Goal: Information Seeking & Learning: Learn about a topic

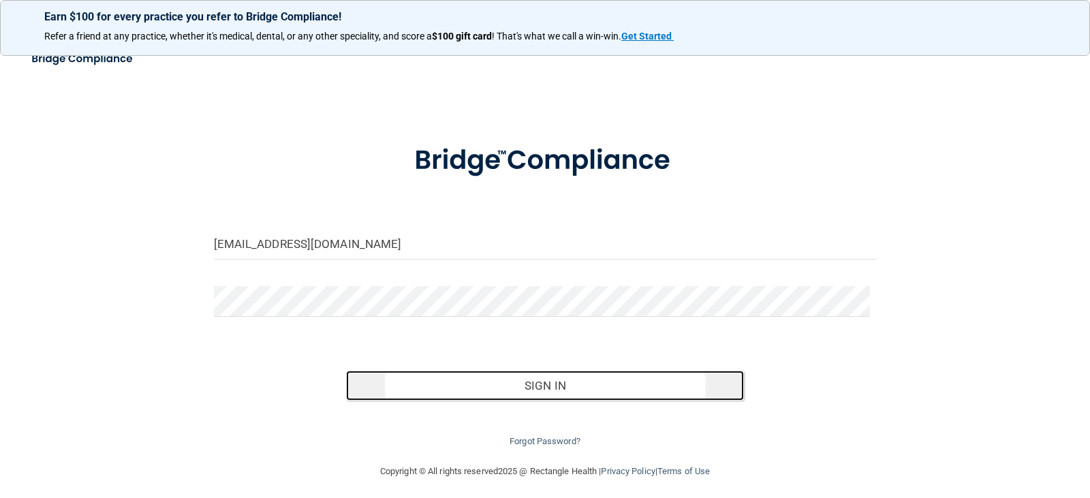
click at [565, 390] on button "Sign In" at bounding box center [545, 385] width 398 height 30
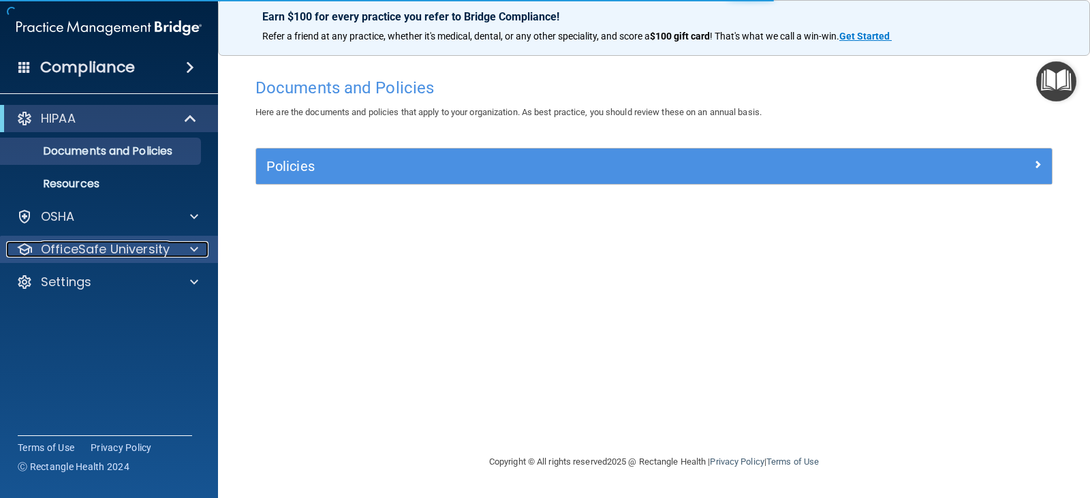
click at [118, 242] on p "OfficeSafe University" at bounding box center [105, 249] width 129 height 16
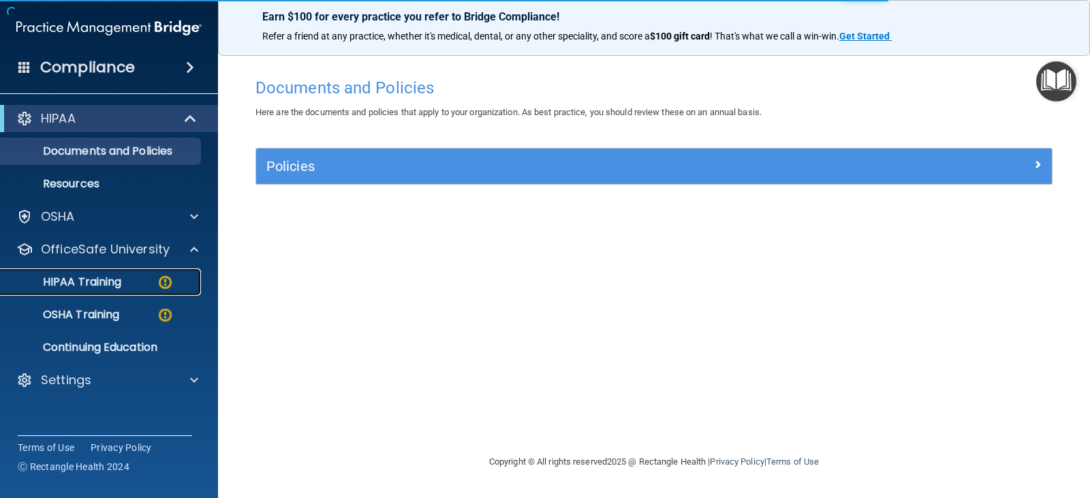
click at [110, 277] on p "HIPAA Training" at bounding box center [65, 282] width 112 height 14
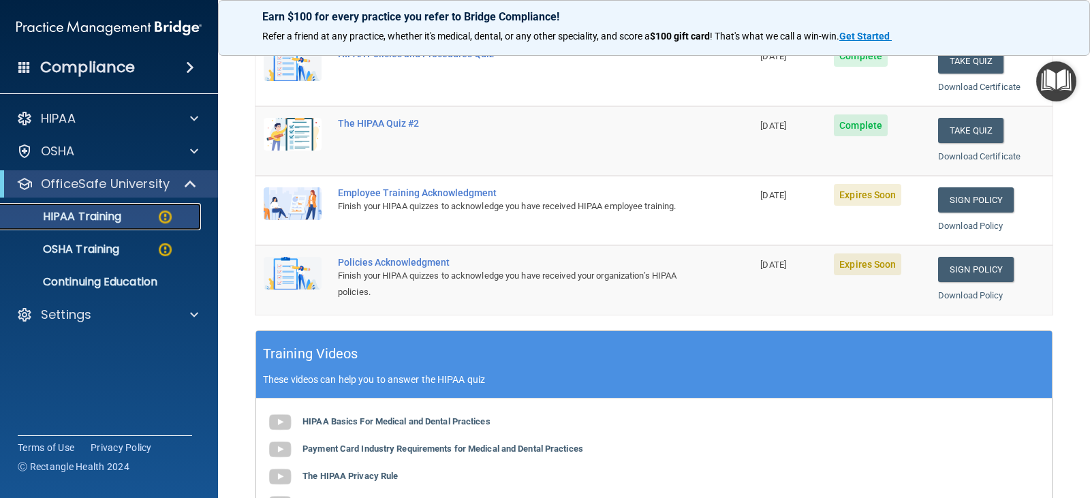
scroll to position [204, 0]
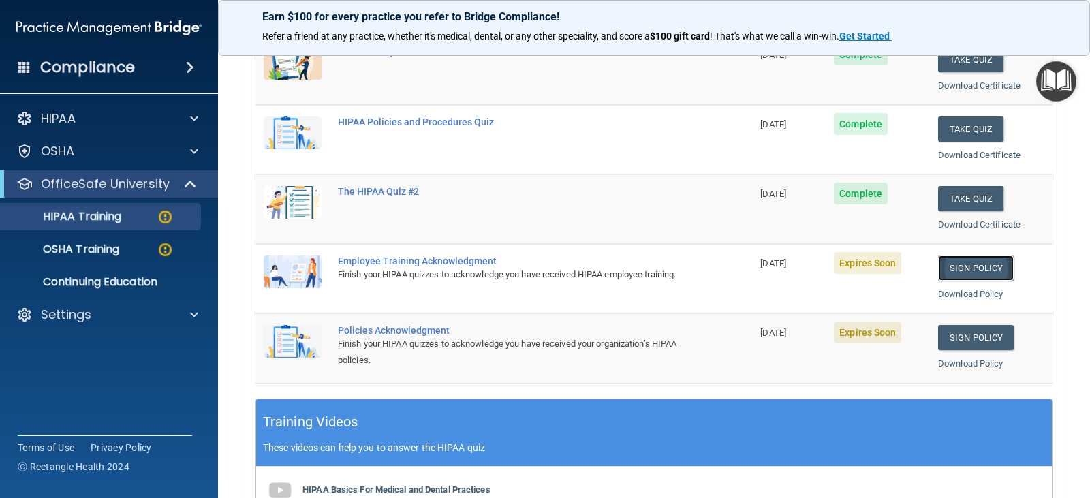
click at [973, 270] on link "Sign Policy" at bounding box center [976, 267] width 76 height 25
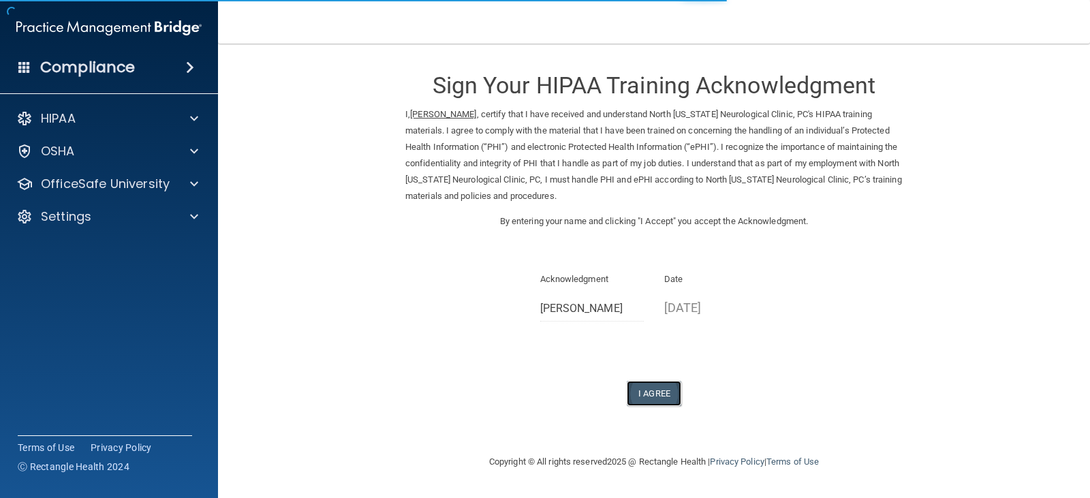
click at [650, 391] on button "I Agree" at bounding box center [654, 393] width 54 height 25
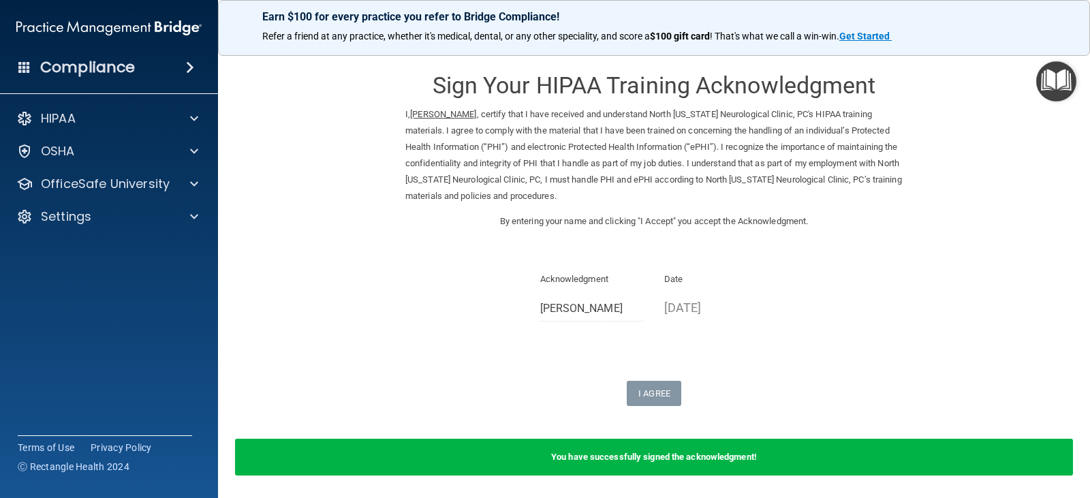
scroll to position [48, 0]
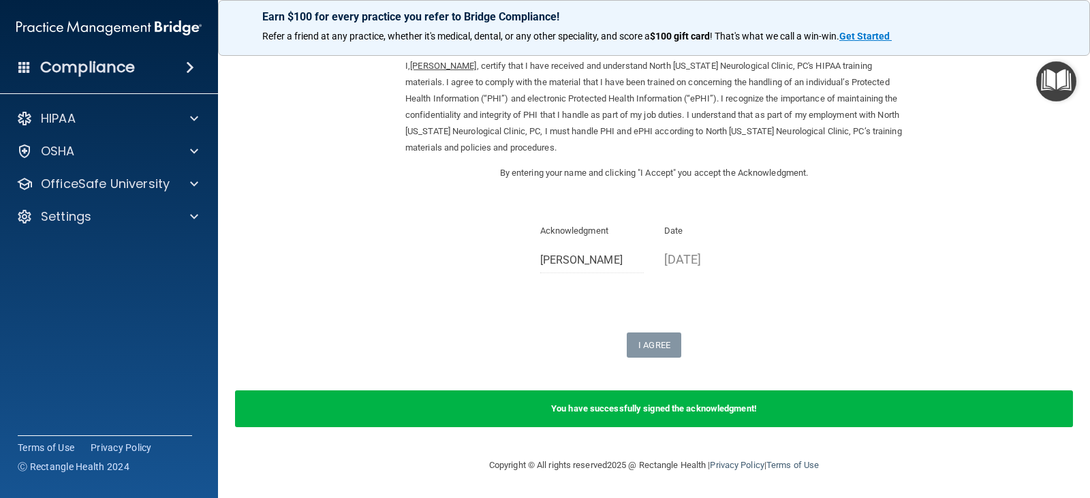
click at [680, 408] on b "You have successfully signed the acknowledgment!" at bounding box center [654, 408] width 206 height 10
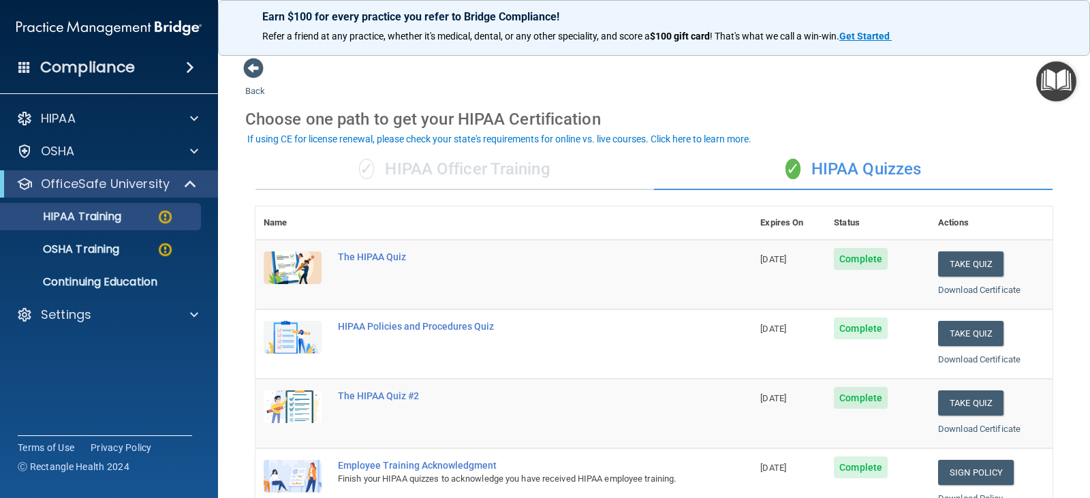
scroll to position [136, 0]
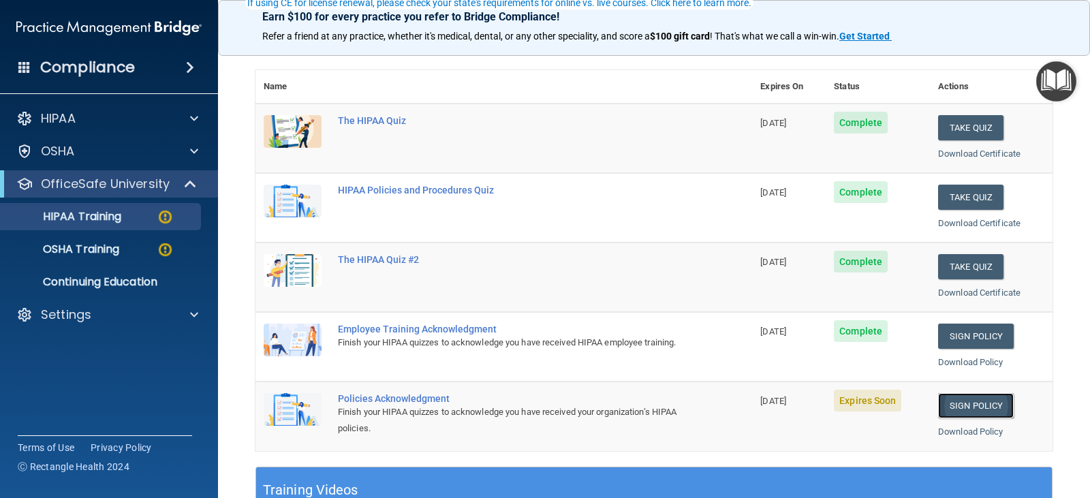
click at [964, 402] on link "Sign Policy" at bounding box center [976, 405] width 76 height 25
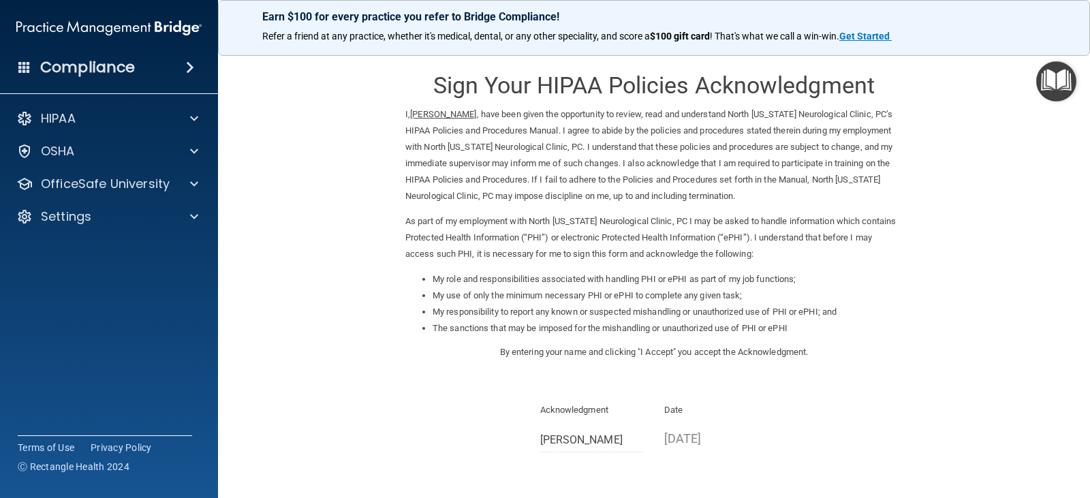
scroll to position [126, 0]
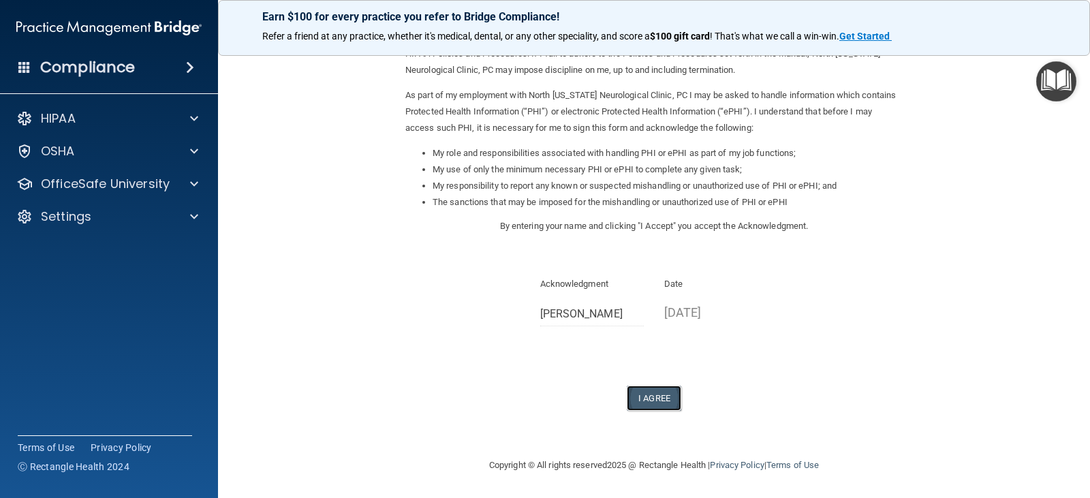
click at [650, 400] on button "I Agree" at bounding box center [654, 397] width 54 height 25
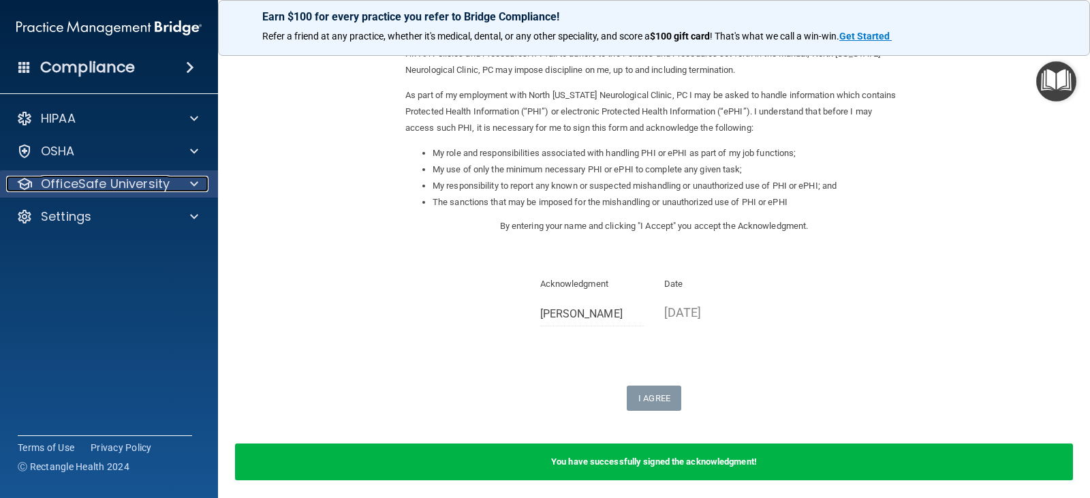
click at [107, 189] on p "OfficeSafe University" at bounding box center [105, 184] width 129 height 16
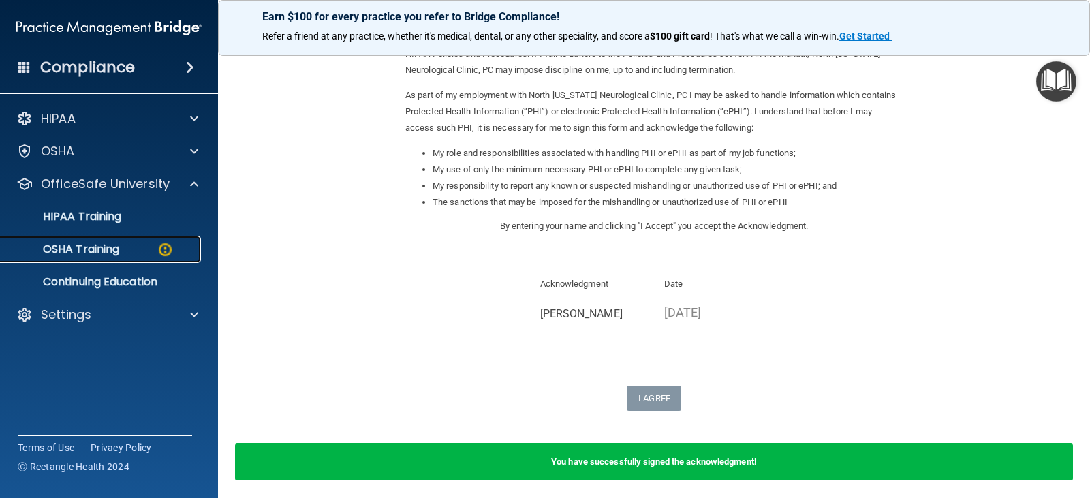
click at [112, 249] on p "OSHA Training" at bounding box center [64, 249] width 110 height 14
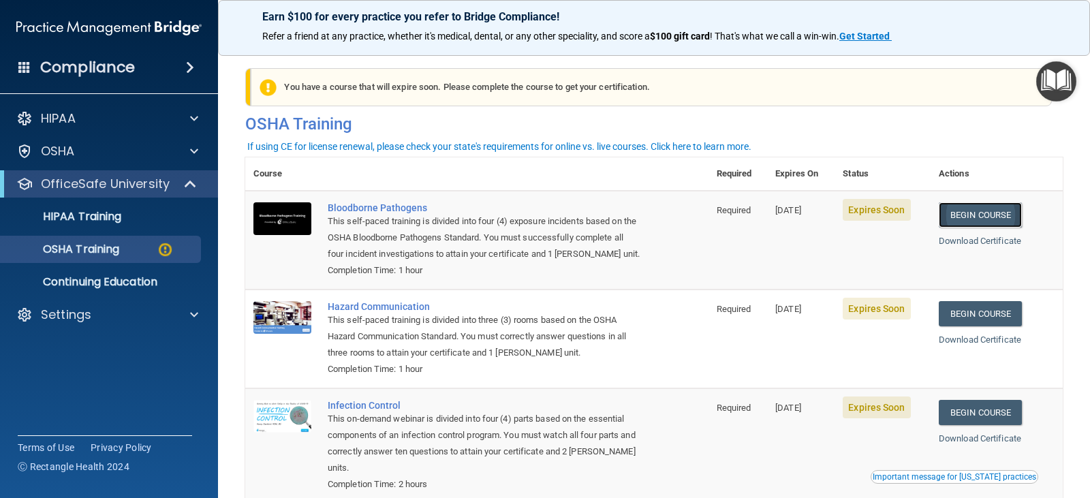
click at [1000, 208] on link "Begin Course" at bounding box center [979, 214] width 83 height 25
click at [95, 249] on p "OSHA Training" at bounding box center [64, 249] width 110 height 14
click at [99, 249] on p "OSHA Training" at bounding box center [64, 249] width 110 height 14
click at [977, 324] on link "Begin Course" at bounding box center [979, 313] width 83 height 25
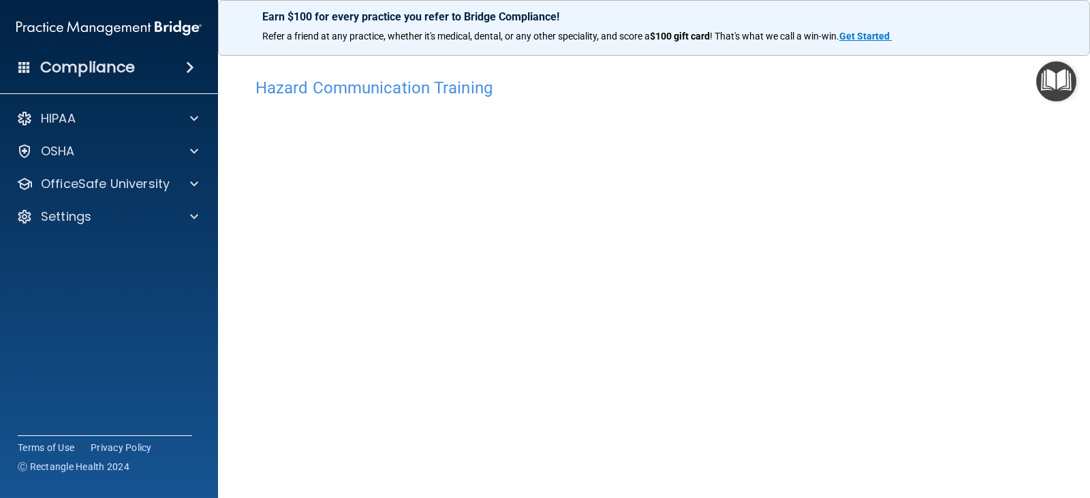
scroll to position [14, 0]
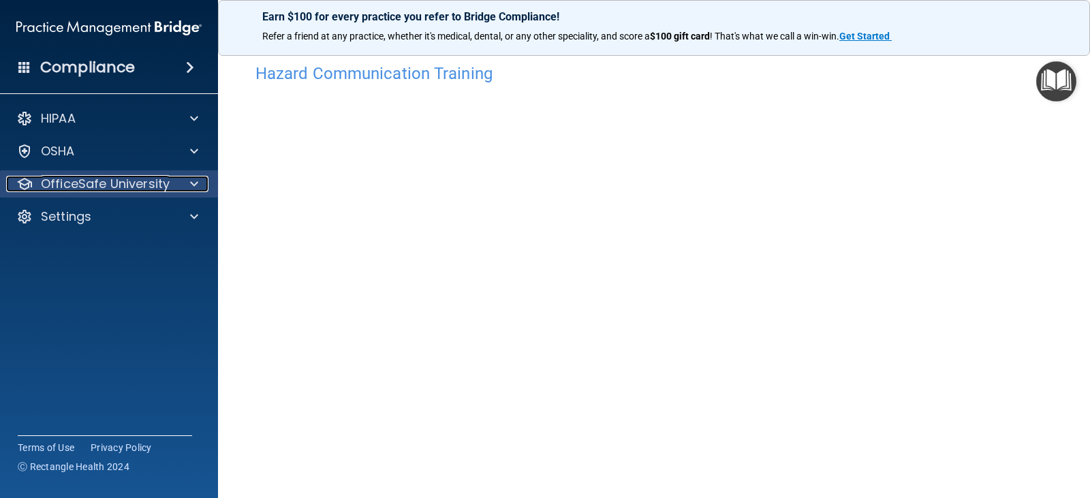
click at [192, 181] on span at bounding box center [194, 184] width 8 height 16
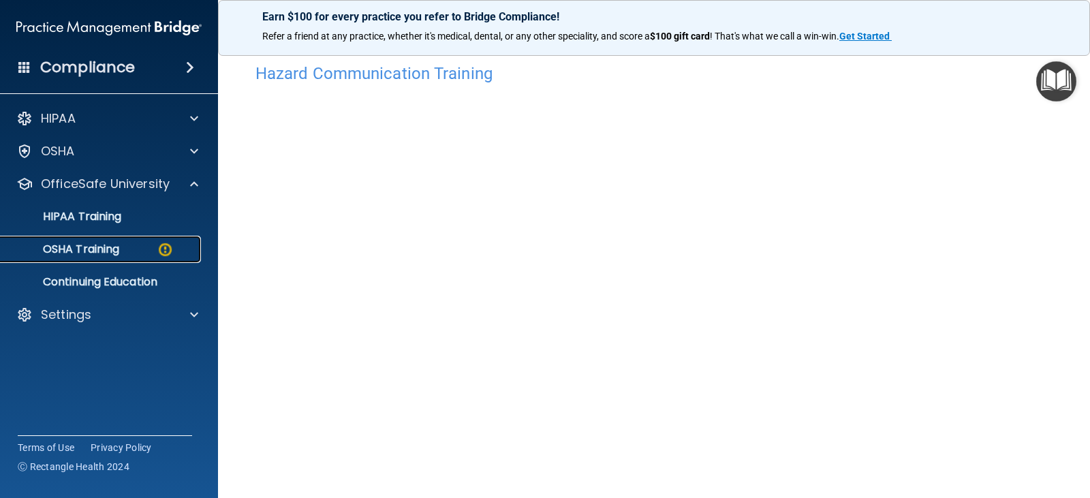
click at [125, 246] on div "OSHA Training" at bounding box center [102, 249] width 186 height 14
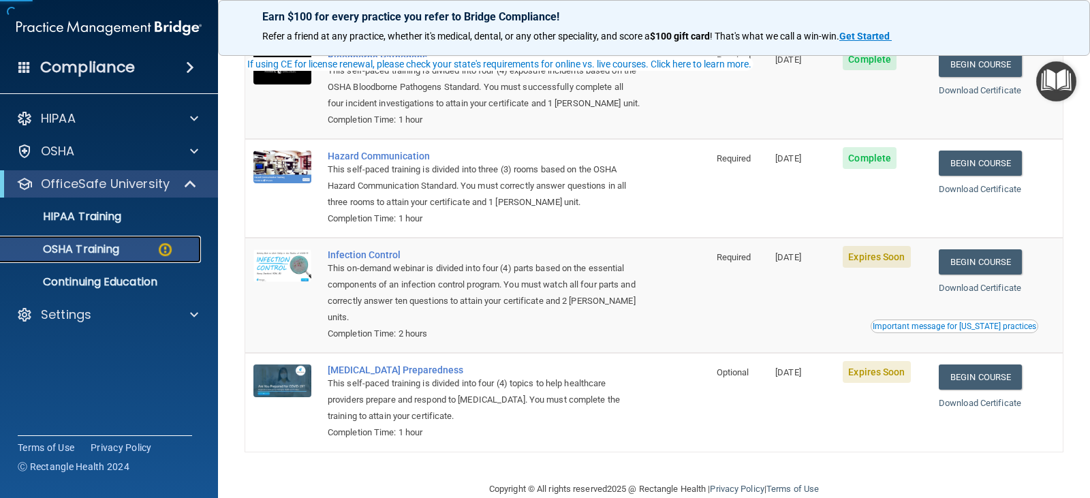
scroll to position [178, 0]
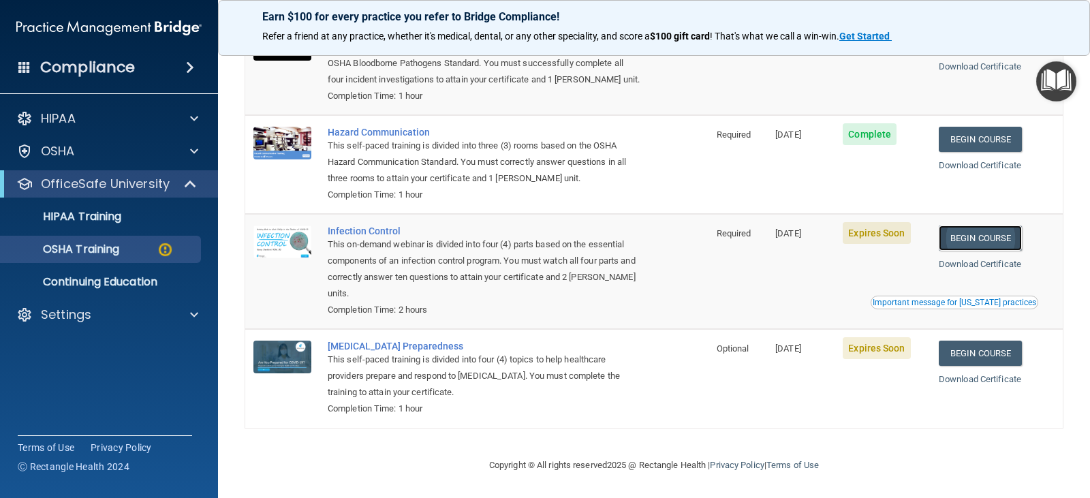
click at [969, 240] on link "Begin Course" at bounding box center [979, 237] width 83 height 25
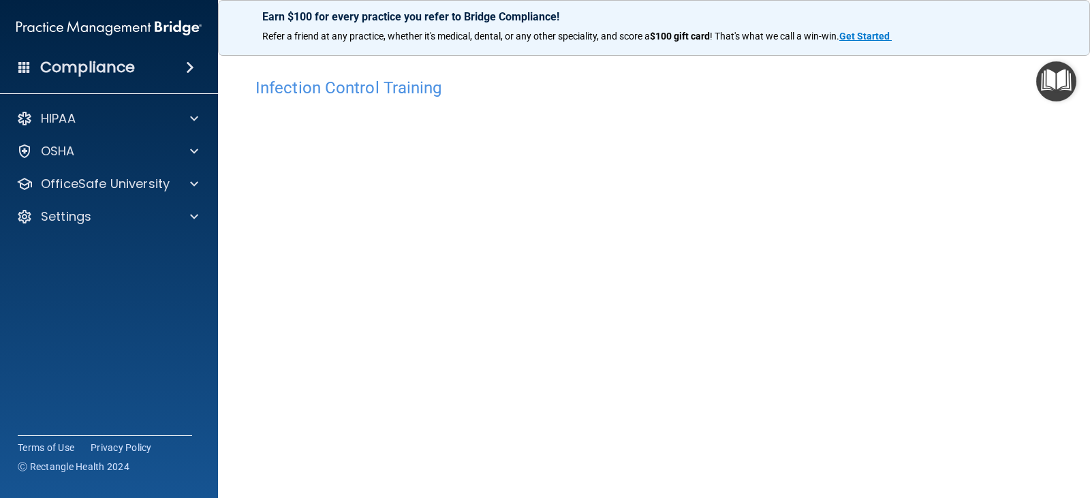
scroll to position [68, 0]
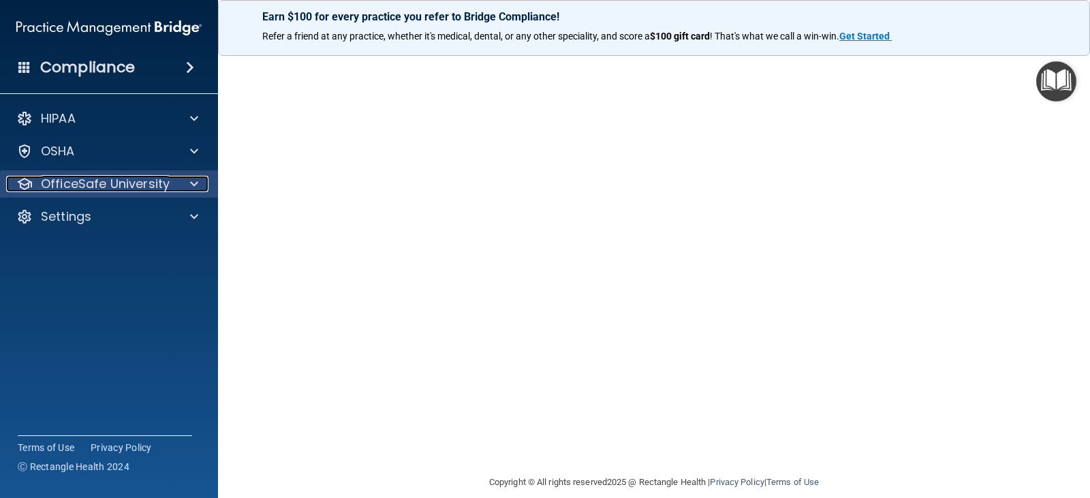
click at [121, 186] on p "OfficeSafe University" at bounding box center [105, 184] width 129 height 16
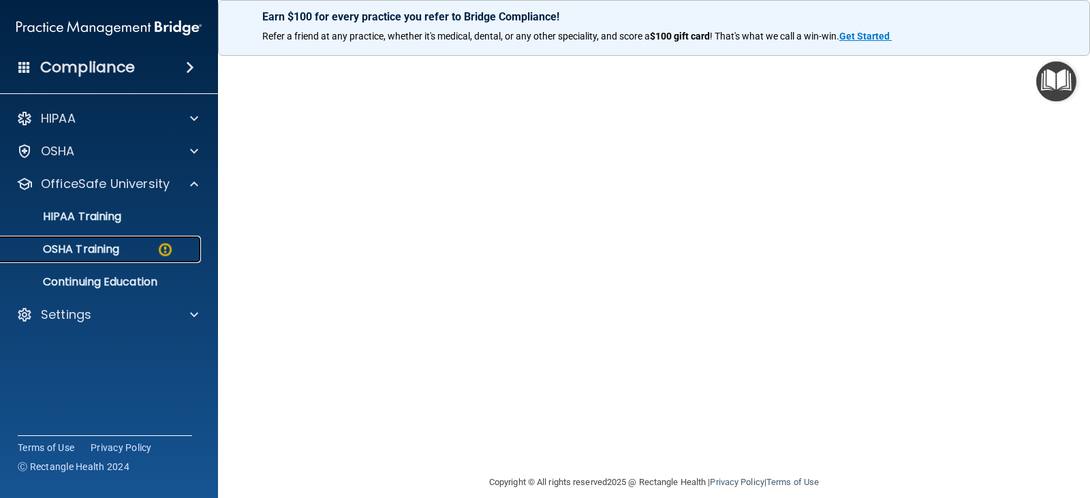
click at [110, 251] on p "OSHA Training" at bounding box center [64, 249] width 110 height 14
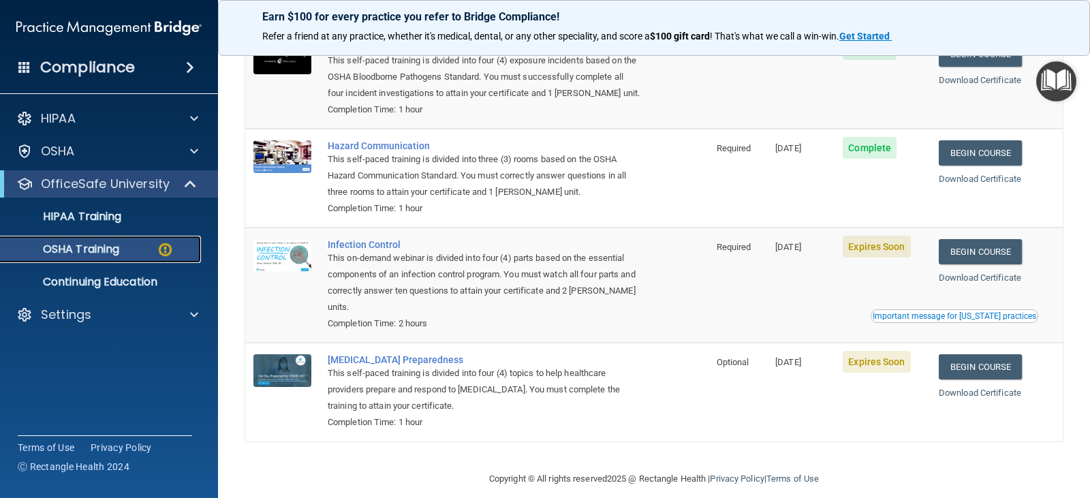
scroll to position [178, 0]
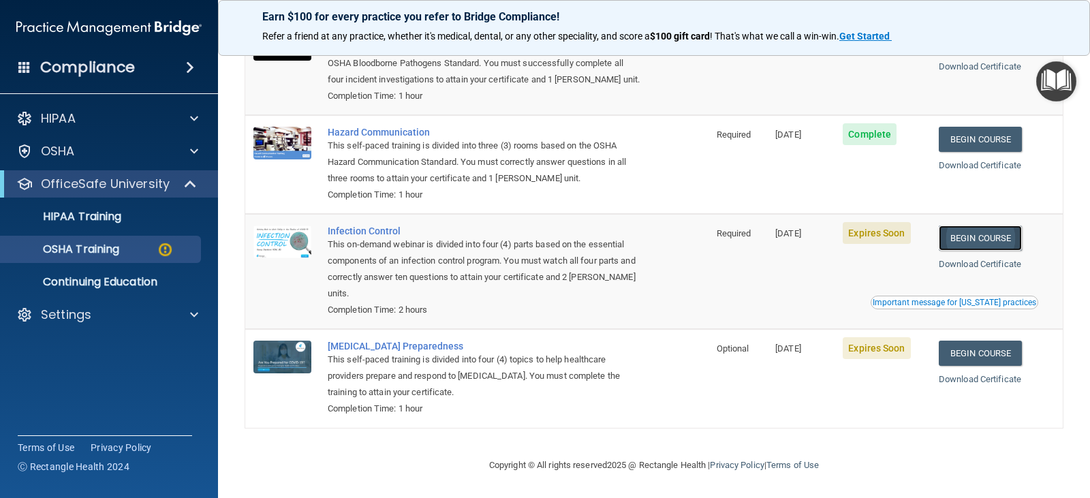
click at [960, 225] on link "Begin Course" at bounding box center [979, 237] width 83 height 25
click at [76, 252] on p "OSHA Training" at bounding box center [64, 249] width 110 height 14
click at [80, 281] on p "Continuing Education" at bounding box center [102, 282] width 186 height 14
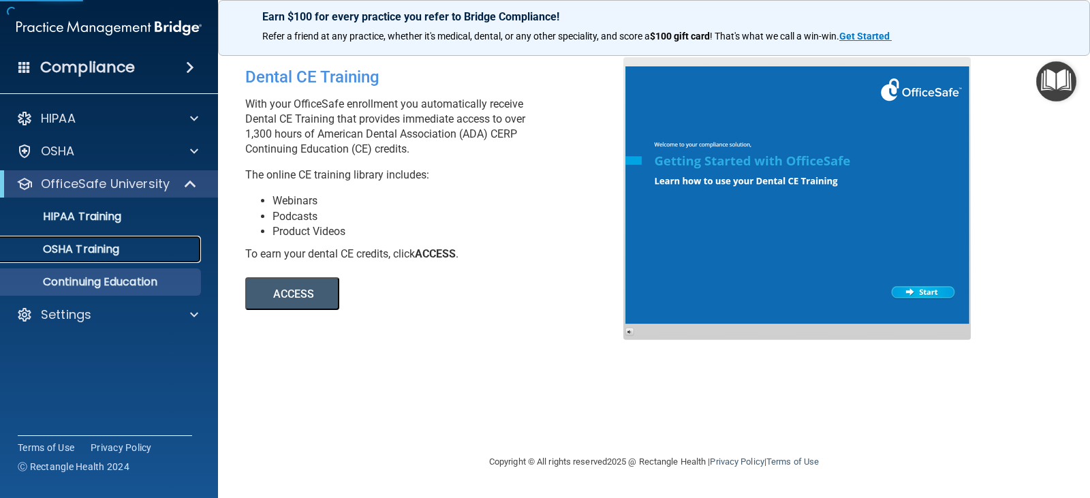
click at [86, 249] on p "OSHA Training" at bounding box center [64, 249] width 110 height 14
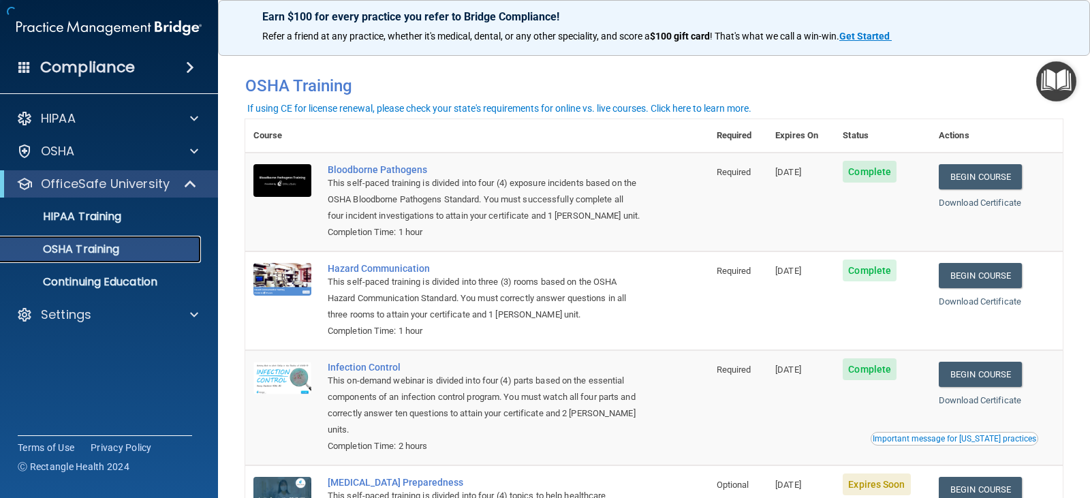
scroll to position [140, 0]
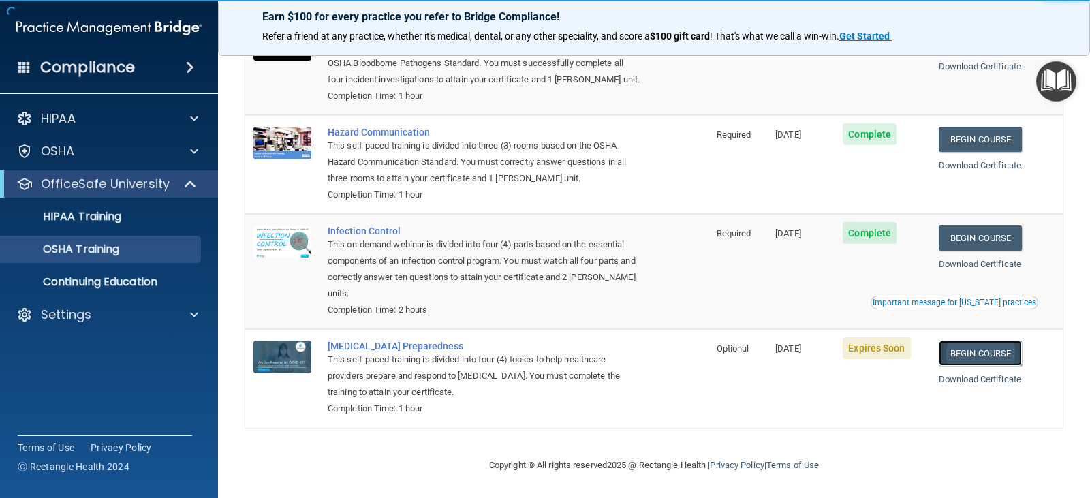
click at [977, 347] on link "Begin Course" at bounding box center [979, 353] width 83 height 25
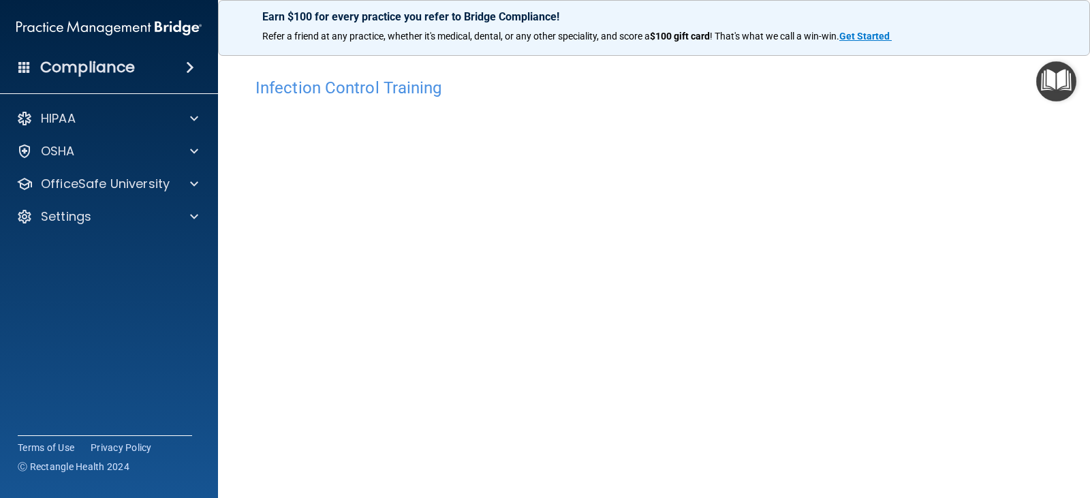
scroll to position [68, 0]
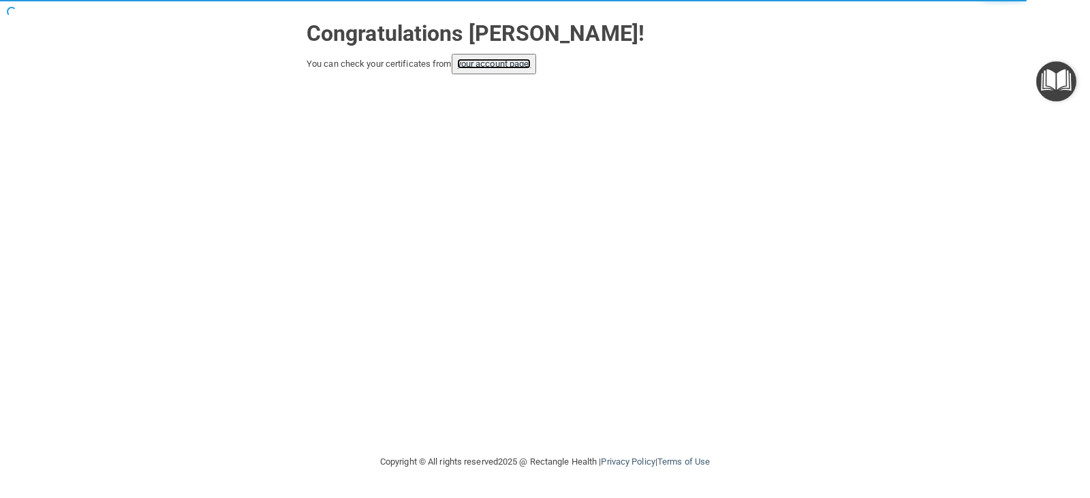
click at [522, 67] on link "your account page!" at bounding box center [494, 64] width 74 height 10
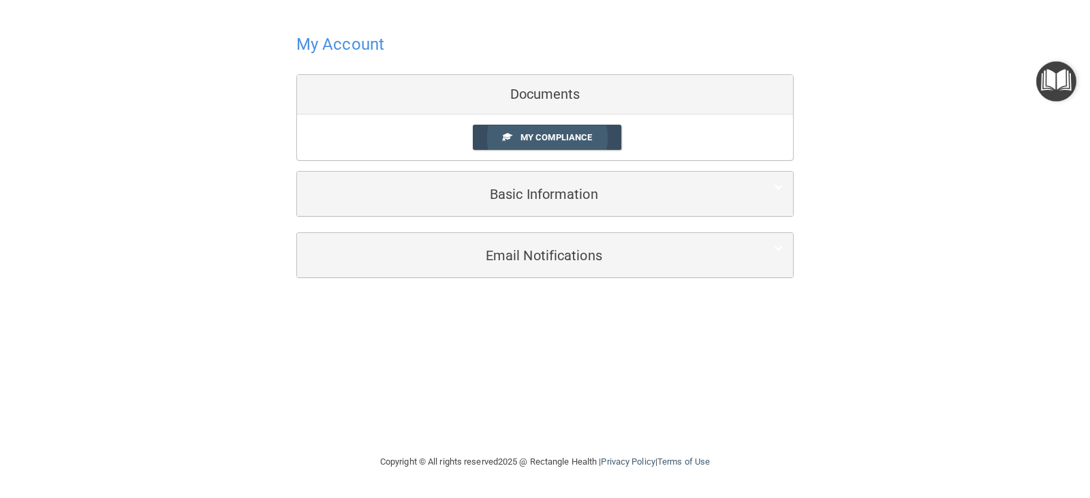
click at [560, 137] on span "My Compliance" at bounding box center [556, 137] width 72 height 10
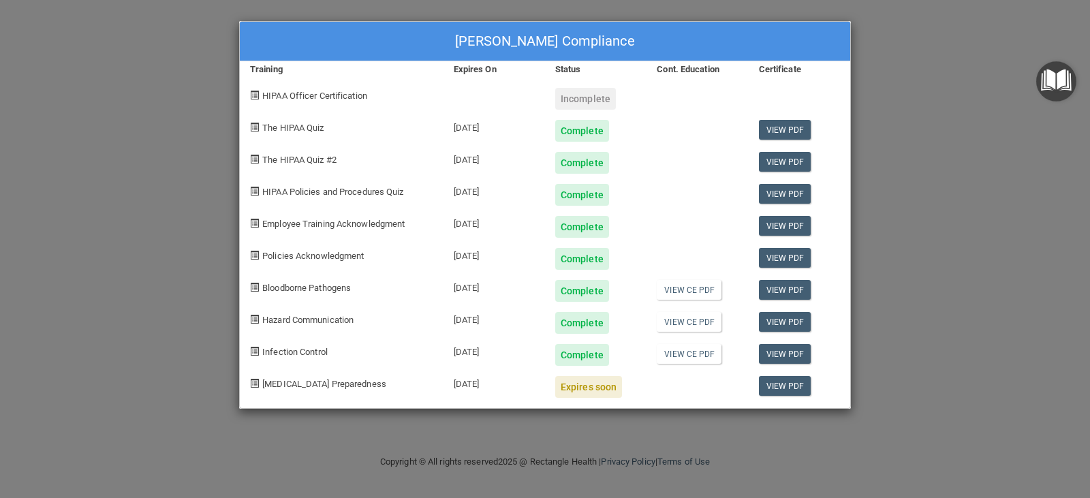
click at [902, 137] on div "Samantha Marsan's Compliance Training Expires On Status Cont. Education Certifi…" at bounding box center [545, 249] width 1090 height 498
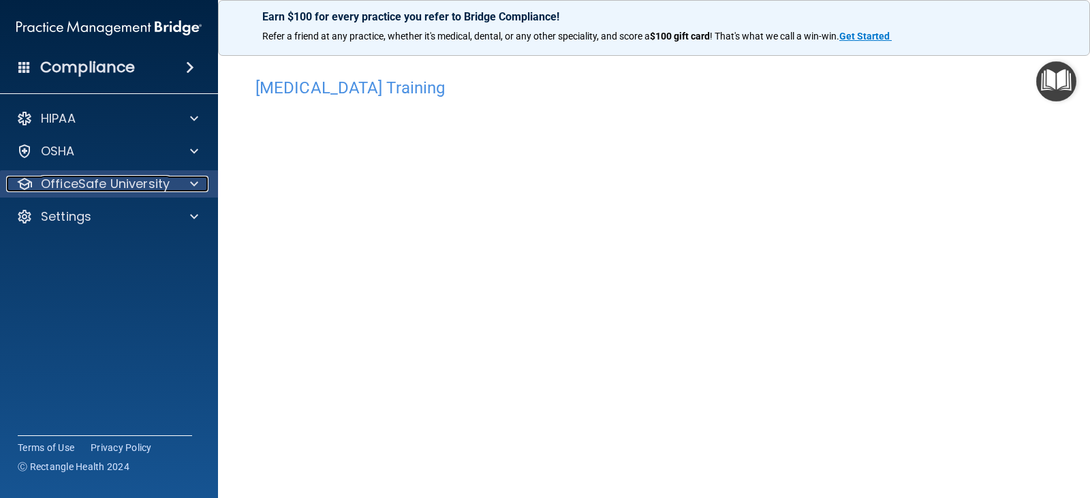
click at [136, 180] on p "OfficeSafe University" at bounding box center [105, 184] width 129 height 16
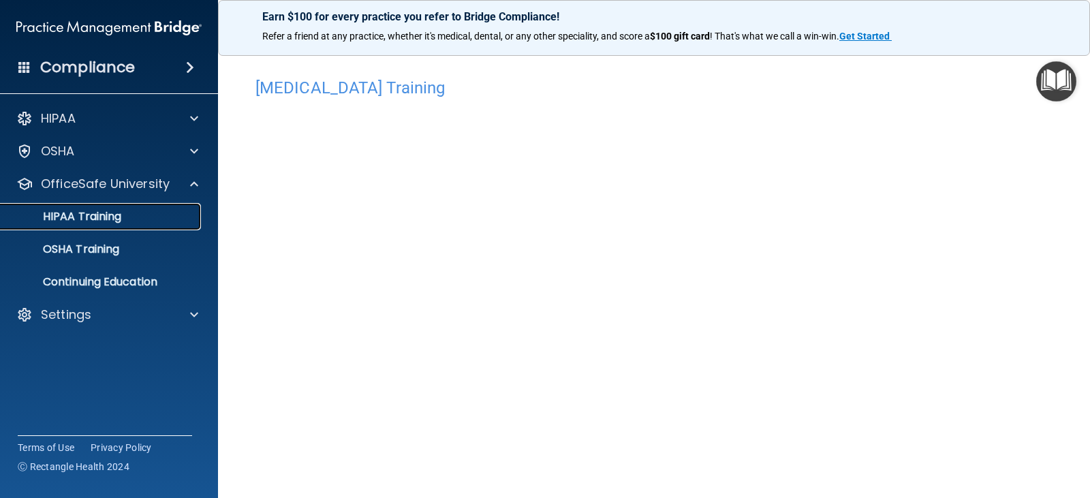
click at [126, 215] on div "HIPAA Training" at bounding box center [102, 217] width 186 height 14
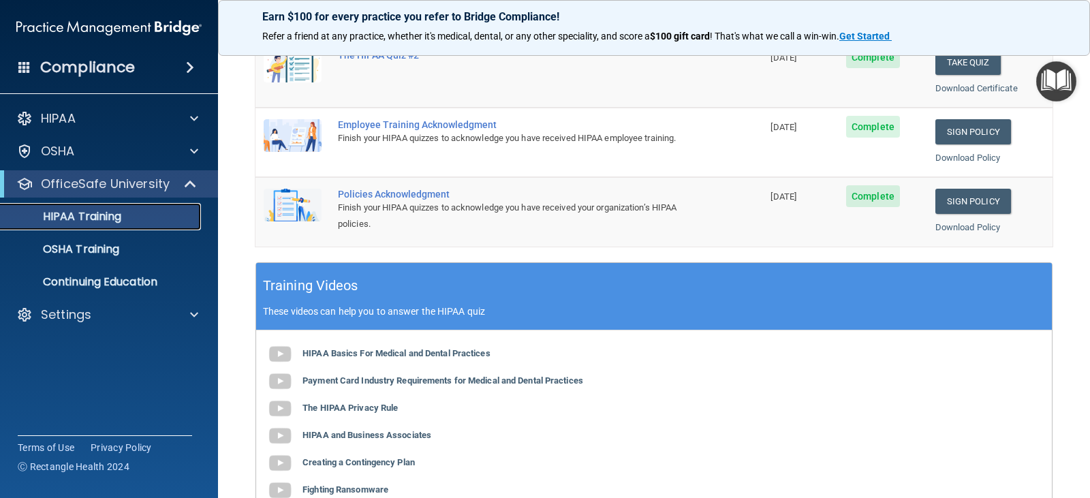
scroll to position [136, 0]
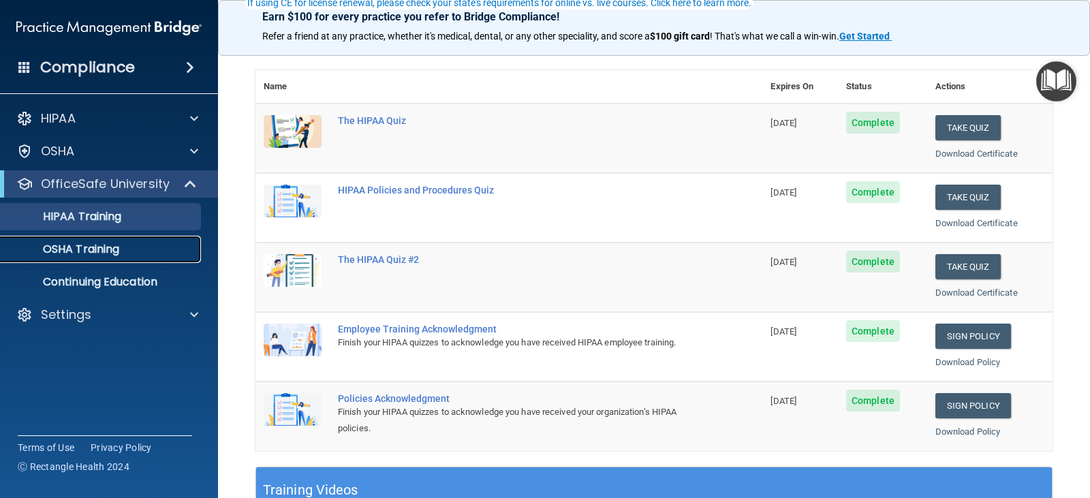
click at [104, 244] on p "OSHA Training" at bounding box center [64, 249] width 110 height 14
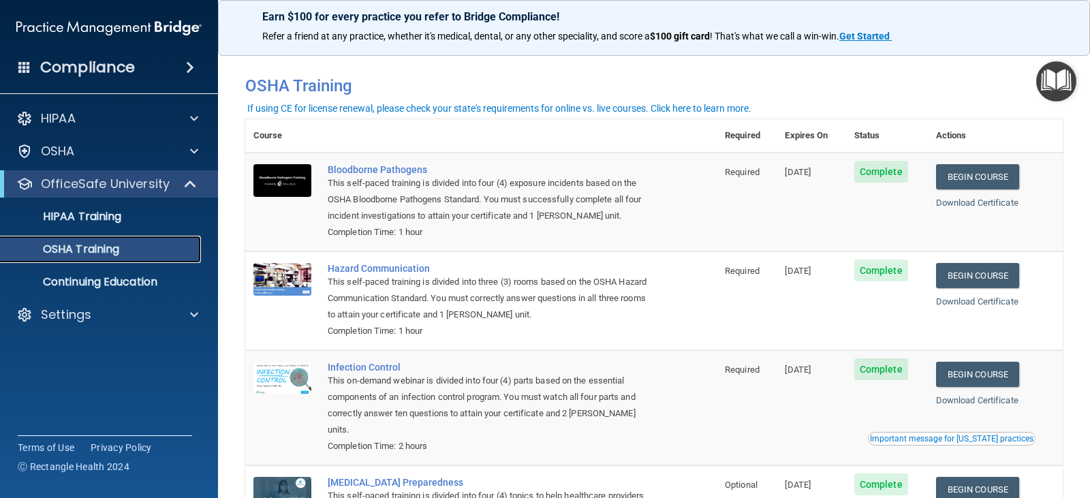
scroll to position [123, 0]
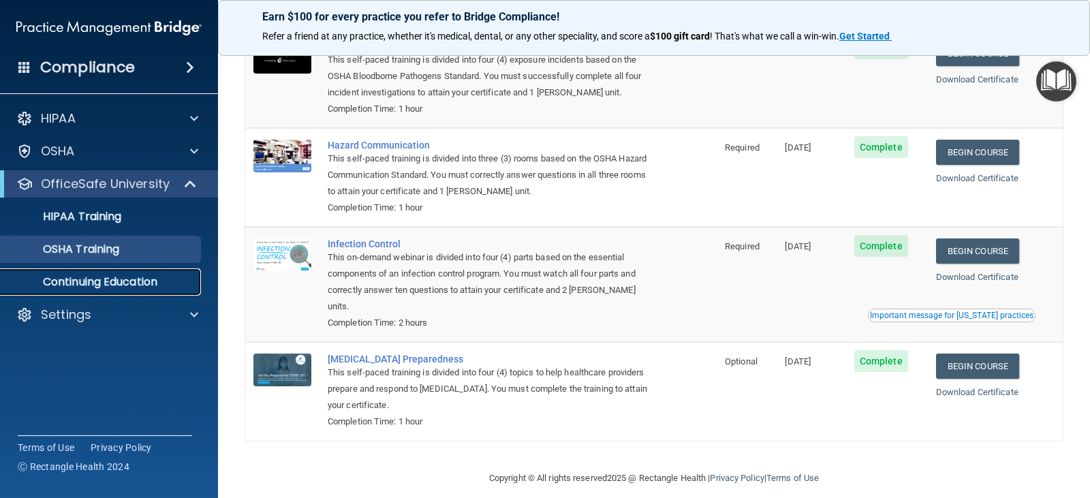
click at [133, 273] on link "Continuing Education" at bounding box center [93, 281] width 215 height 27
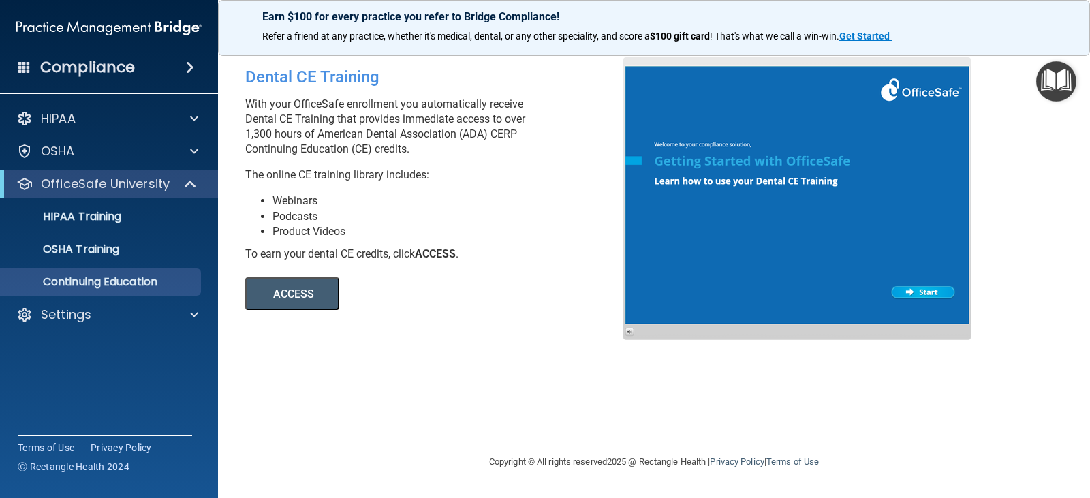
click at [79, 68] on h4 "Compliance" at bounding box center [87, 67] width 95 height 19
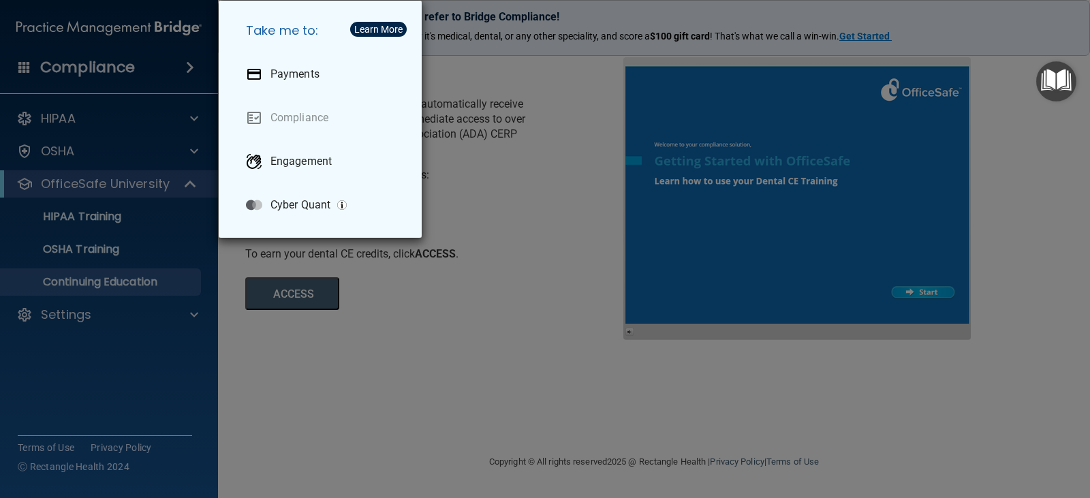
click at [96, 31] on div "Take me to: Payments Compliance Engagement Cyber Quant" at bounding box center [545, 249] width 1090 height 498
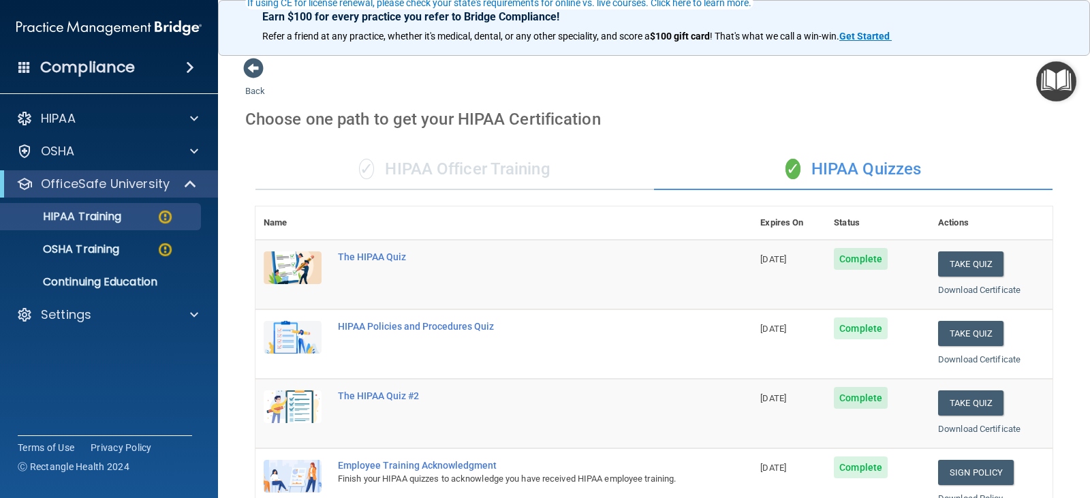
scroll to position [136, 0]
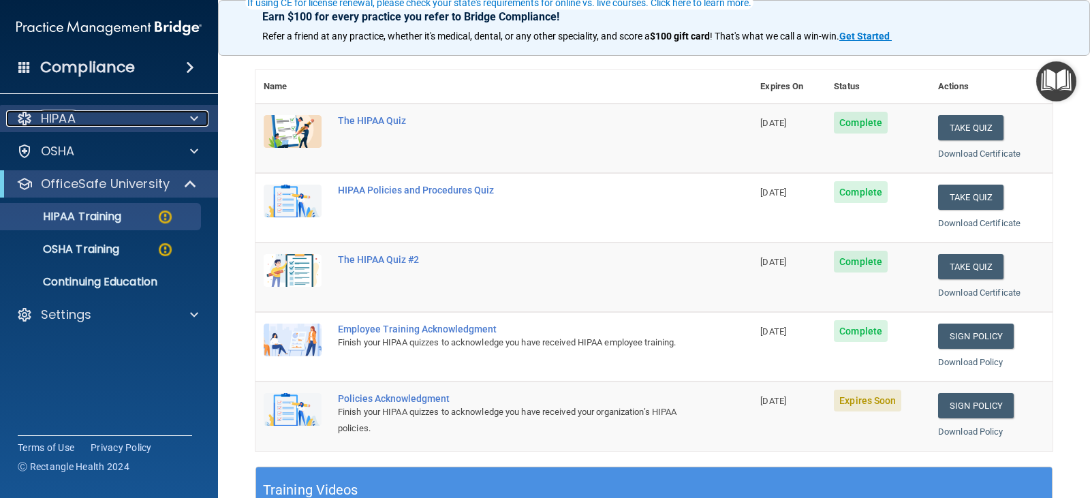
click at [74, 119] on p "HIPAA" at bounding box center [58, 118] width 35 height 16
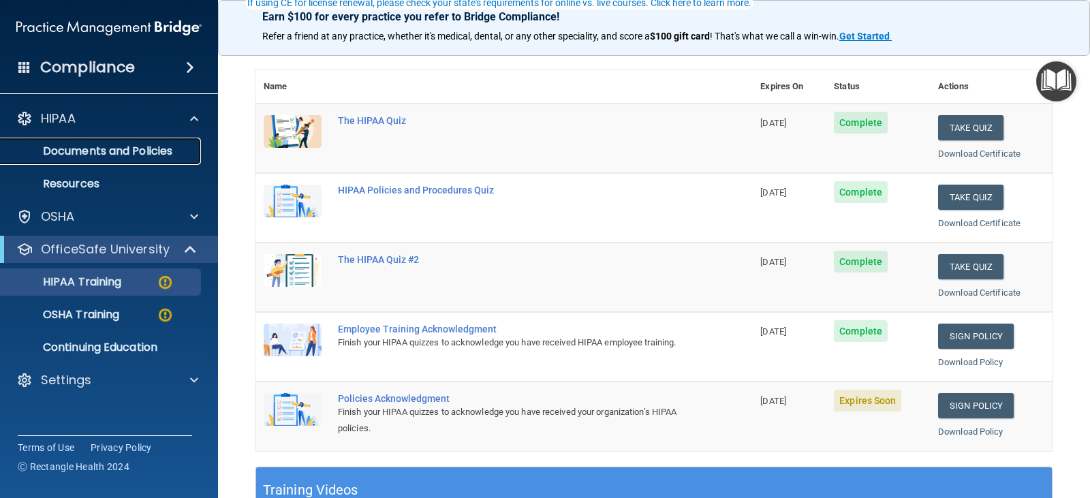
click at [103, 144] on p "Documents and Policies" at bounding box center [102, 151] width 186 height 14
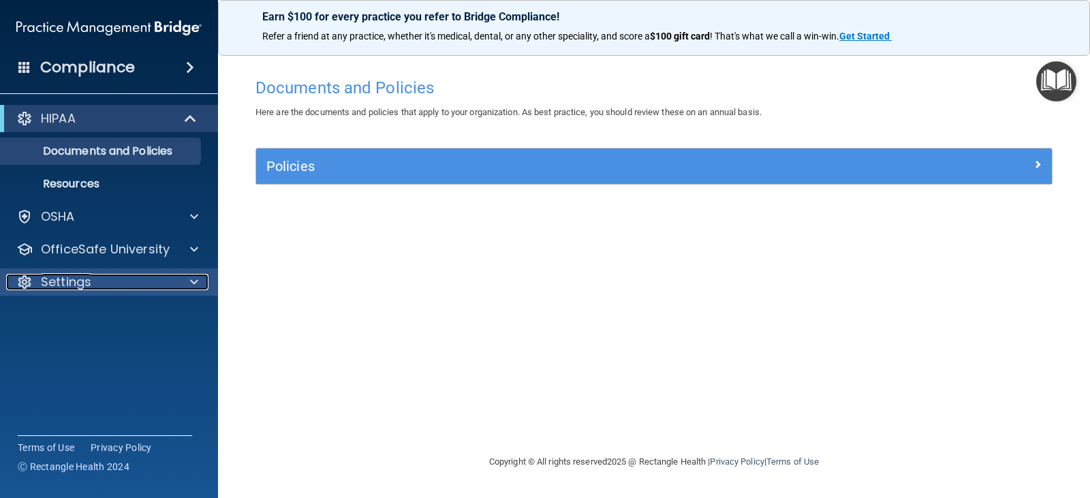
click at [72, 283] on p "Settings" at bounding box center [66, 282] width 50 height 16
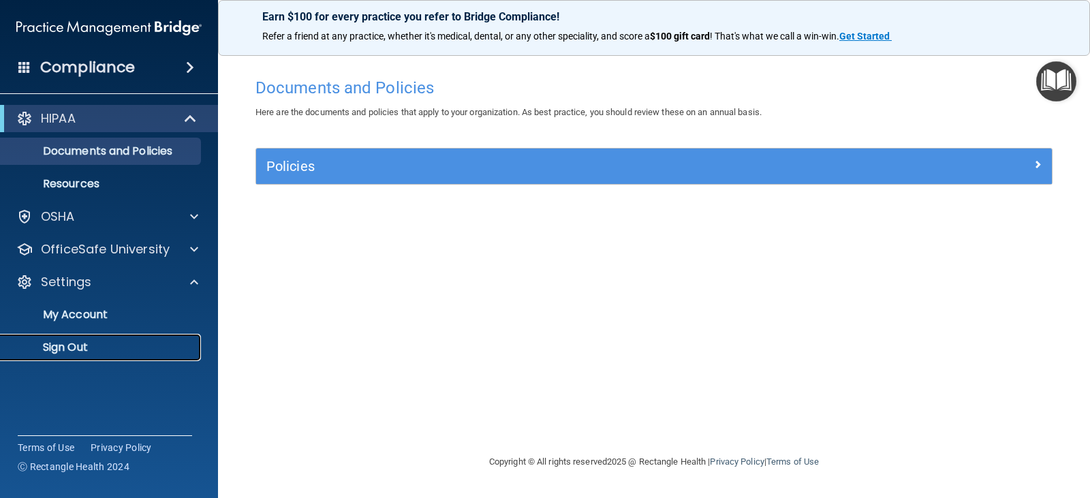
click at [82, 347] on p "Sign Out" at bounding box center [102, 348] width 186 height 14
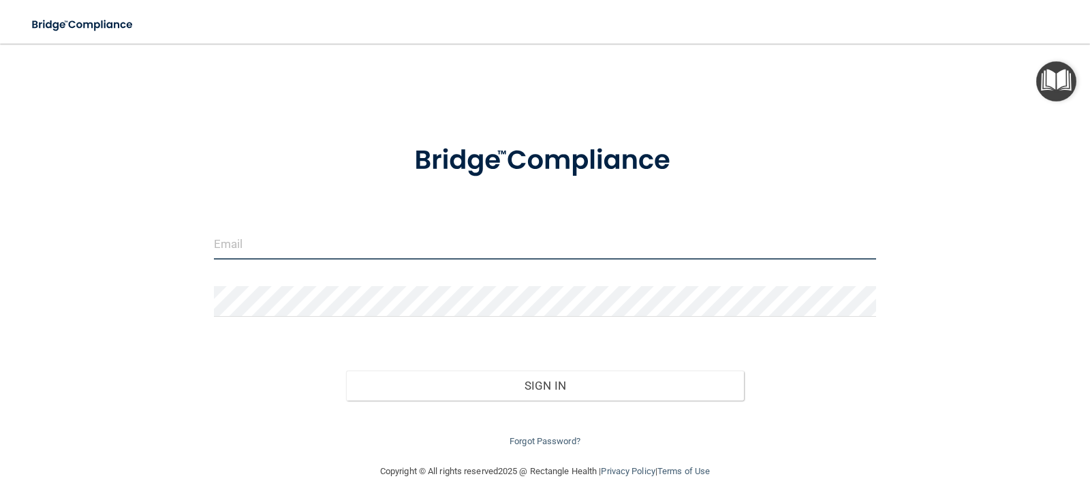
type input "[EMAIL_ADDRESS][DOMAIN_NAME]"
